Goal: Find specific page/section: Find specific page/section

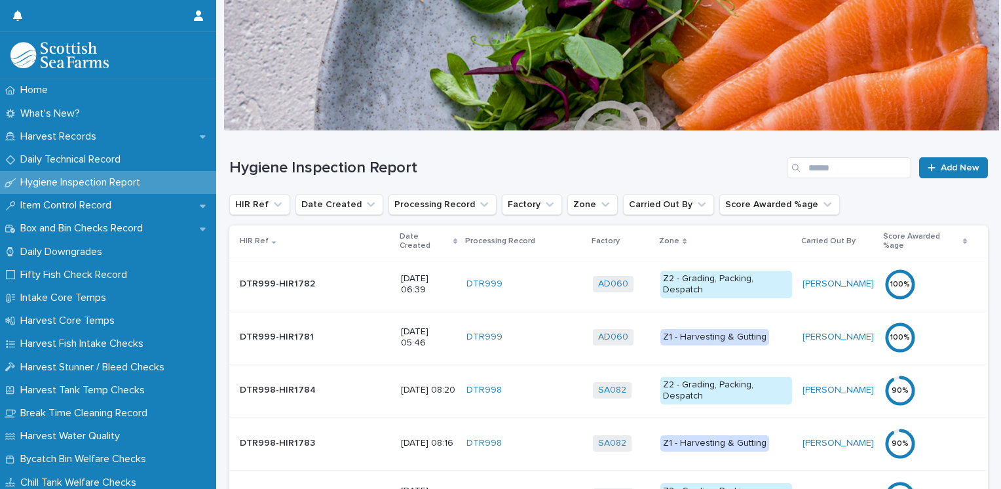
click at [400, 237] on p "Date Created" at bounding box center [425, 241] width 50 height 24
click at [400, 236] on p "Date Created" at bounding box center [425, 241] width 50 height 24
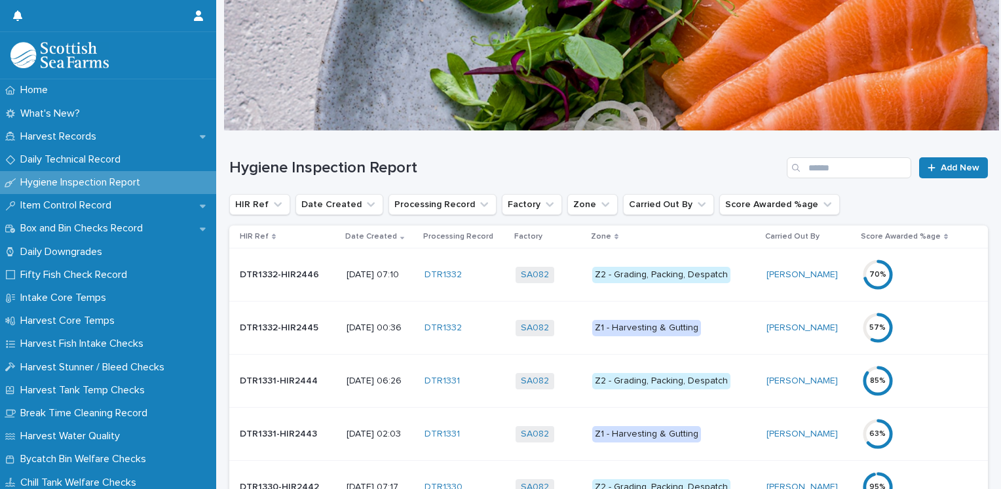
click at [653, 324] on div "Z1 - Harvesting & Gutting" at bounding box center [646, 328] width 109 height 16
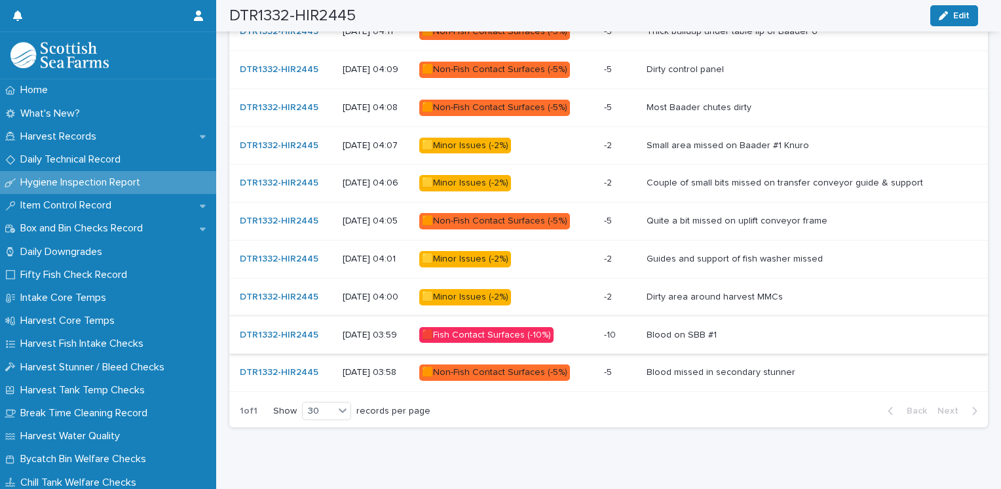
scroll to position [869, 0]
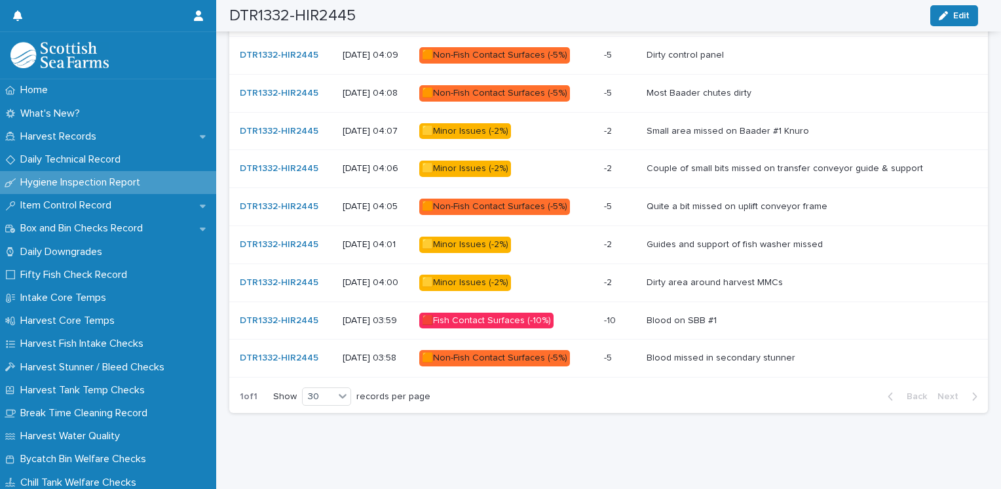
click at [520, 313] on div "🟥Fish Contact Surfaces (-10%)" at bounding box center [486, 321] width 134 height 16
